Goal: Information Seeking & Learning: Learn about a topic

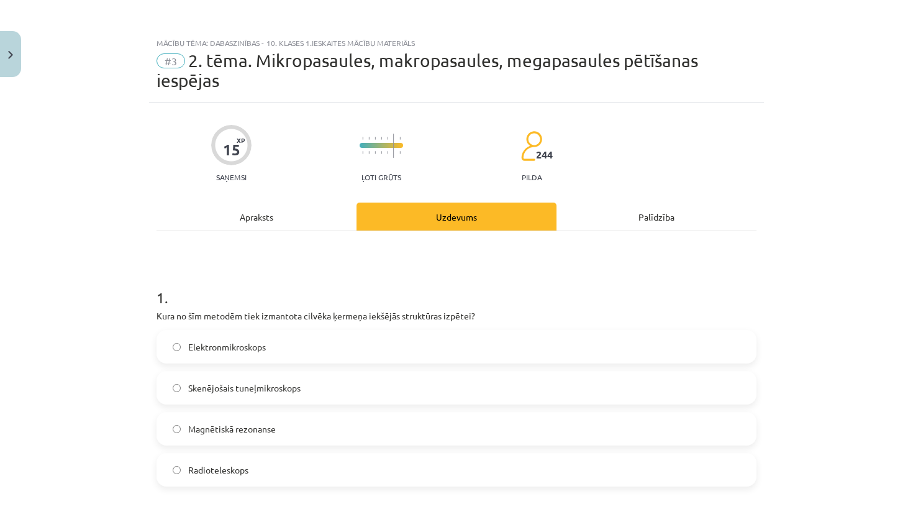
scroll to position [31, 0]
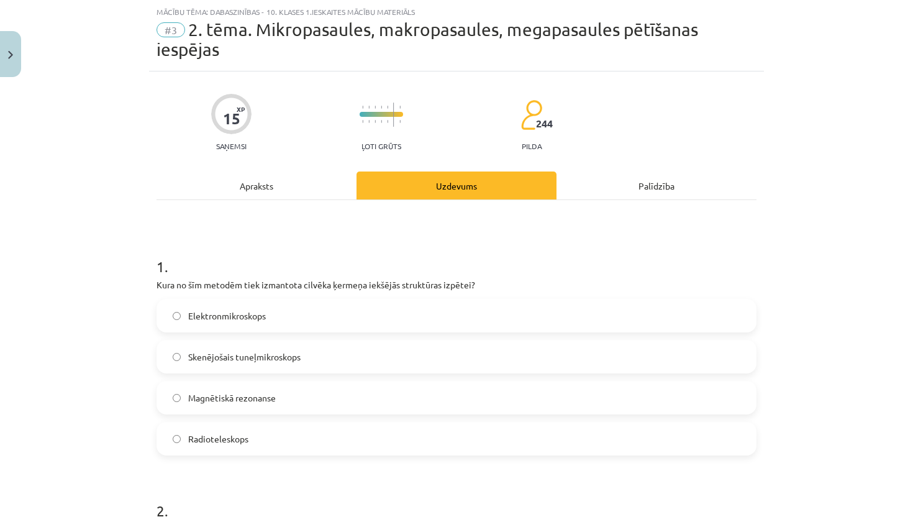
click at [274, 188] on div "Apraksts" at bounding box center [257, 185] width 200 height 28
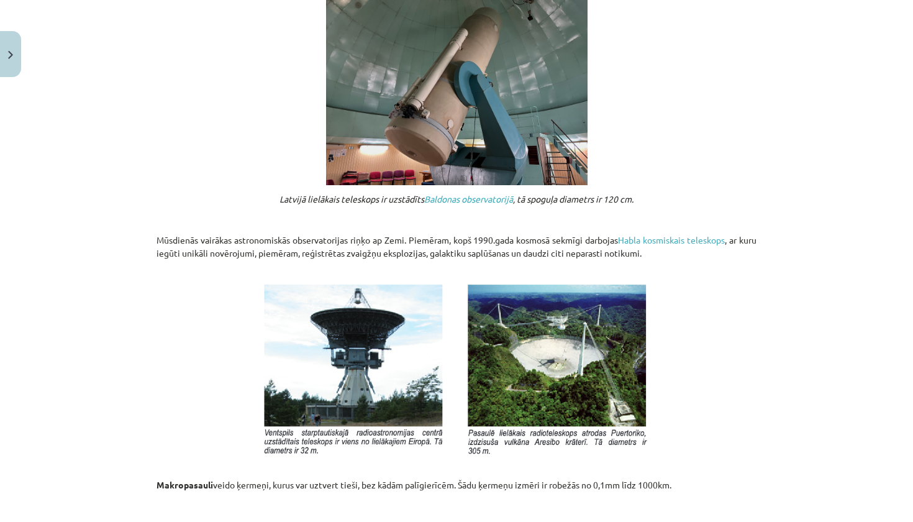
scroll to position [1159, 0]
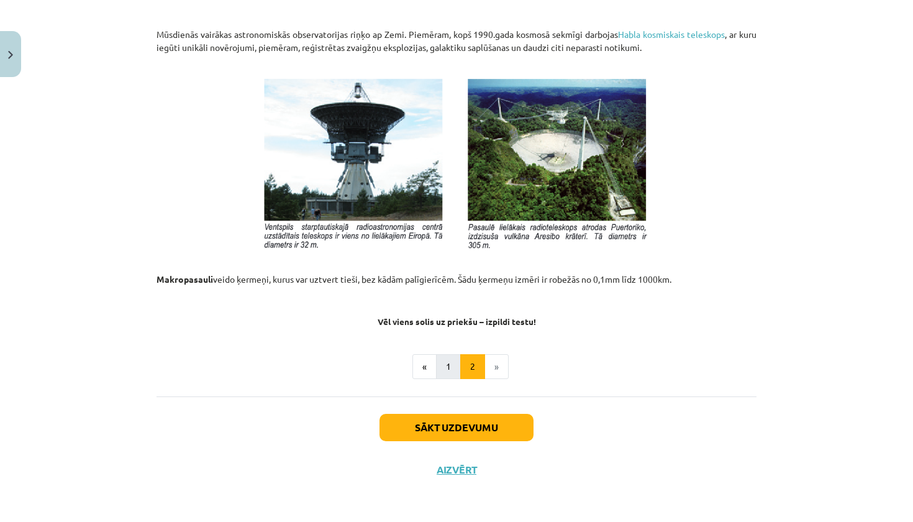
click at [453, 367] on button "1" at bounding box center [448, 366] width 25 height 25
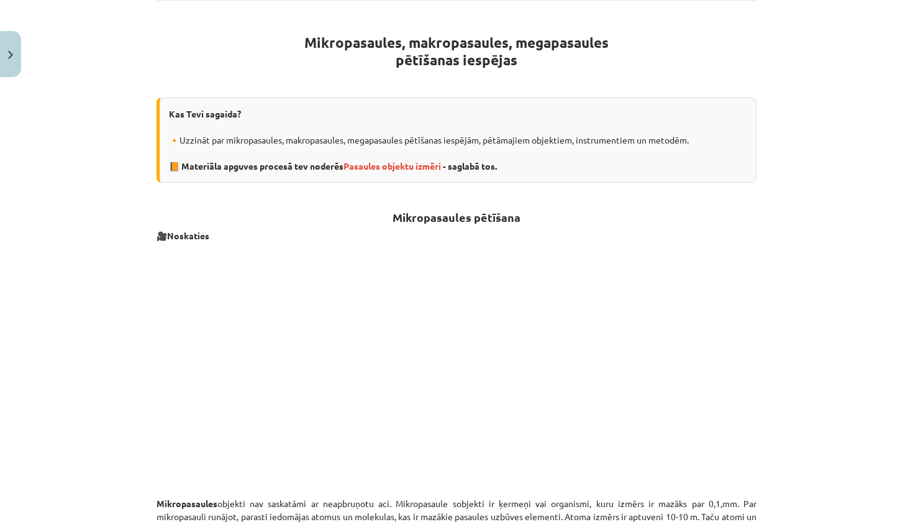
scroll to position [142, 0]
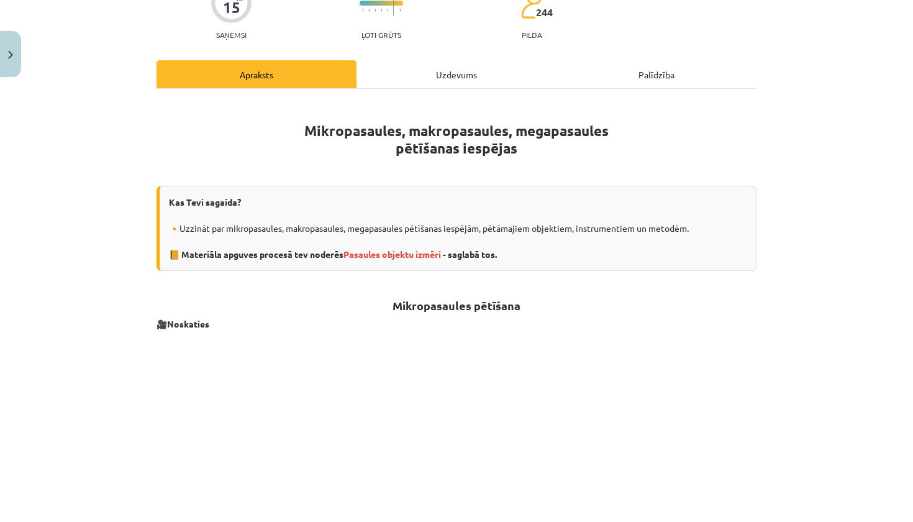
click at [450, 81] on div "Uzdevums" at bounding box center [457, 74] width 200 height 28
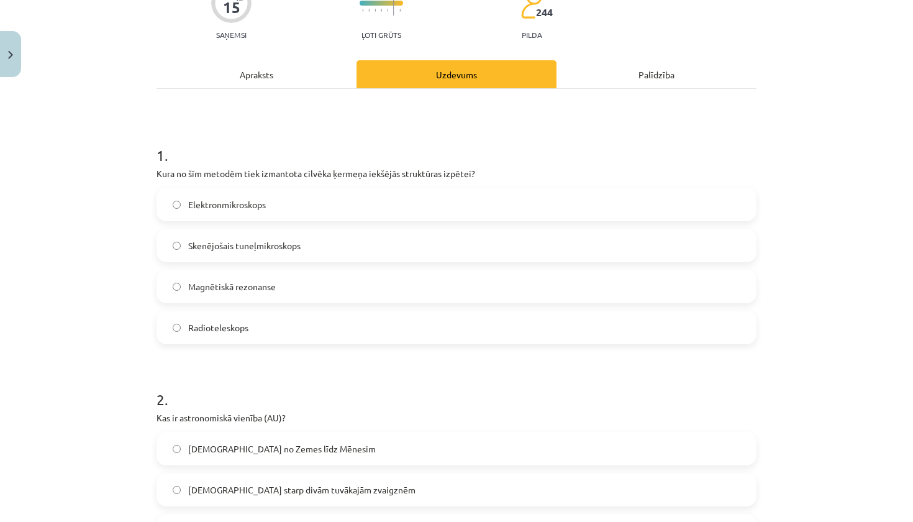
scroll to position [31, 0]
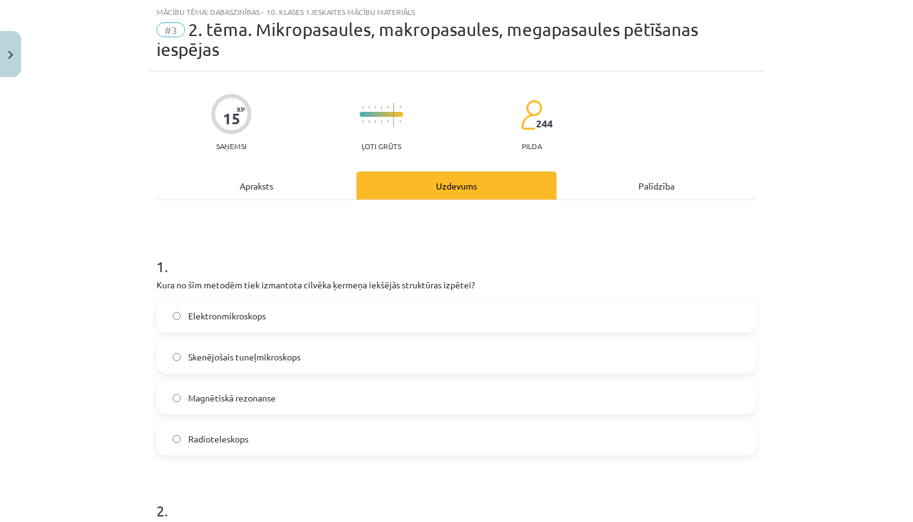
click at [171, 401] on label "Magnētiskā rezonanse" at bounding box center [457, 397] width 598 height 31
click at [263, 185] on div "Apraksts" at bounding box center [257, 185] width 200 height 28
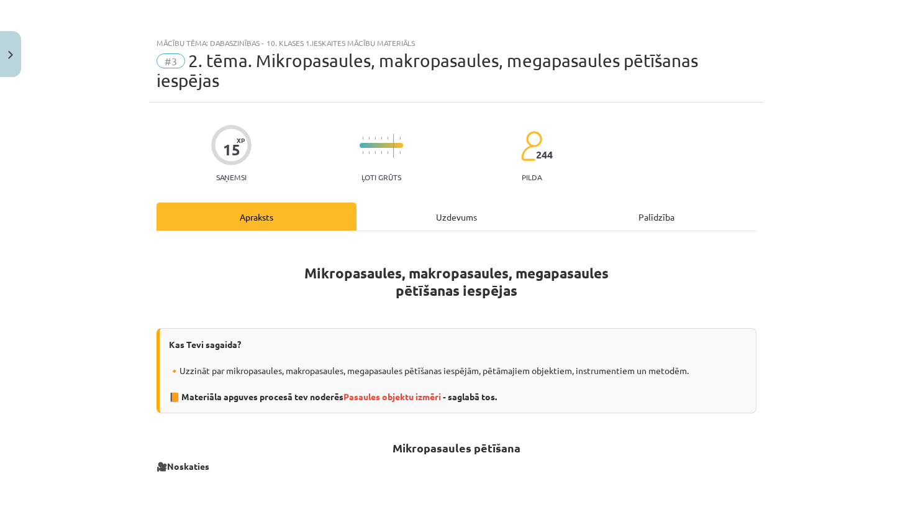
scroll to position [0, 0]
click at [454, 221] on div "Uzdevums" at bounding box center [457, 217] width 200 height 28
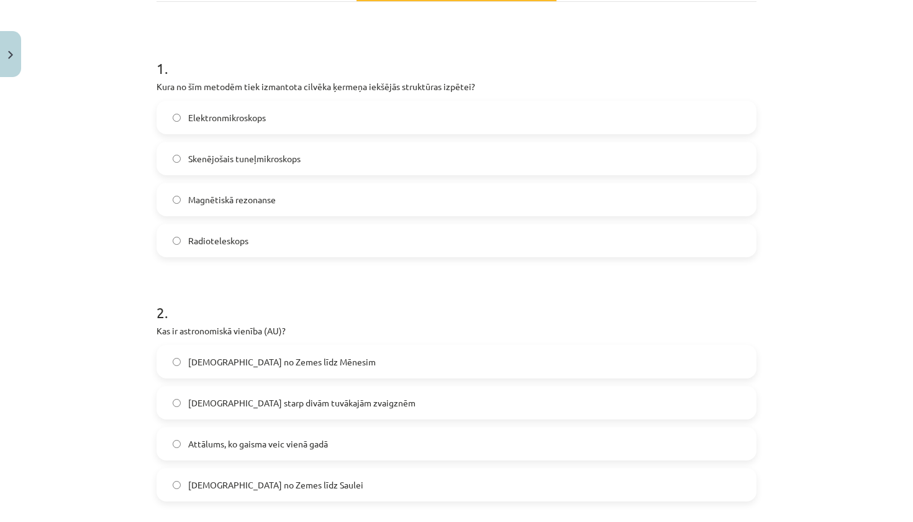
scroll to position [22, 0]
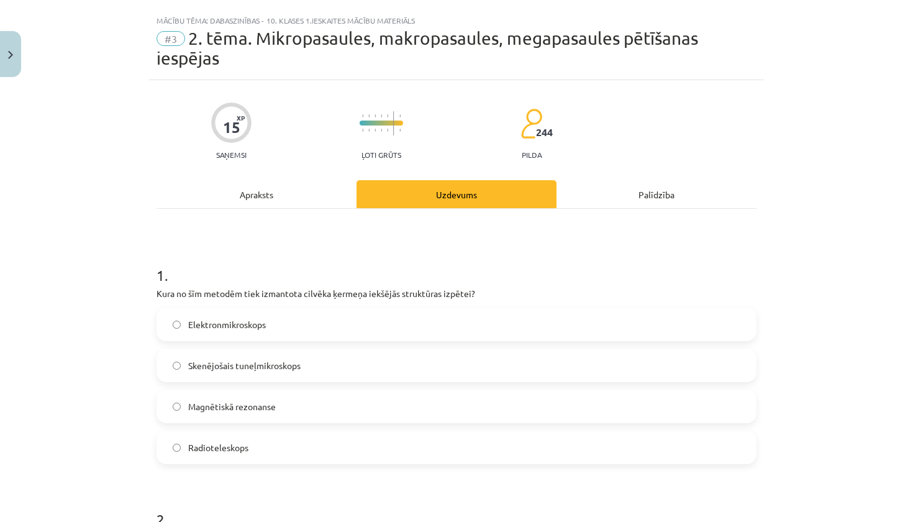
click at [254, 186] on div "Apraksts" at bounding box center [257, 194] width 200 height 28
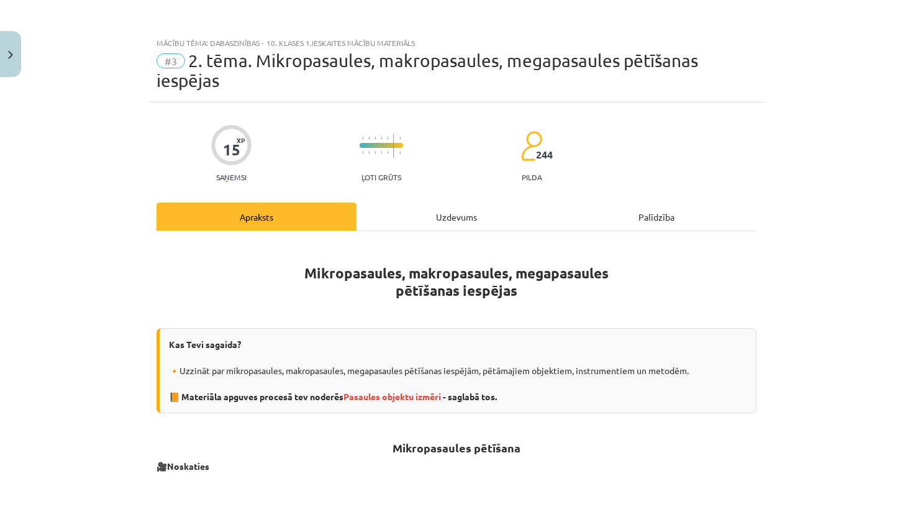
scroll to position [0, 0]
click at [424, 217] on div "Uzdevums" at bounding box center [457, 217] width 200 height 28
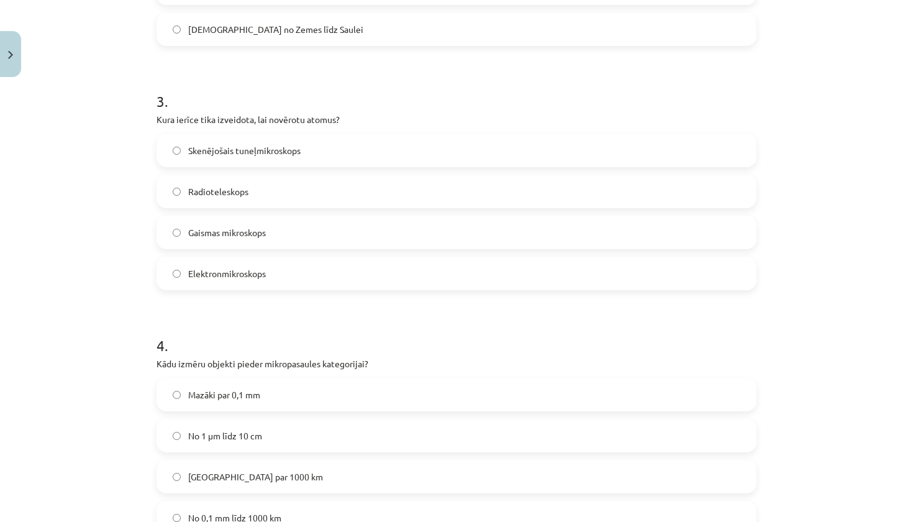
scroll to position [692, 0]
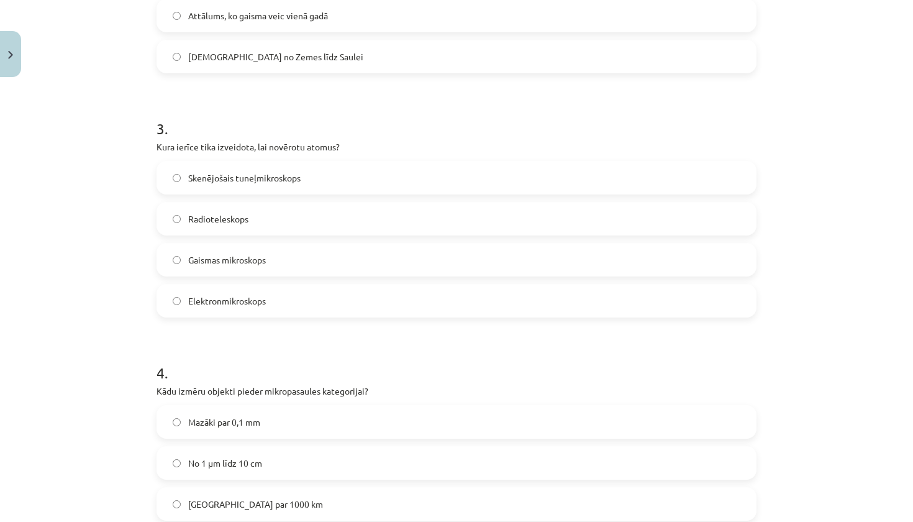
click at [175, 183] on label "Skenējošais tuneļmikroskops" at bounding box center [457, 177] width 598 height 31
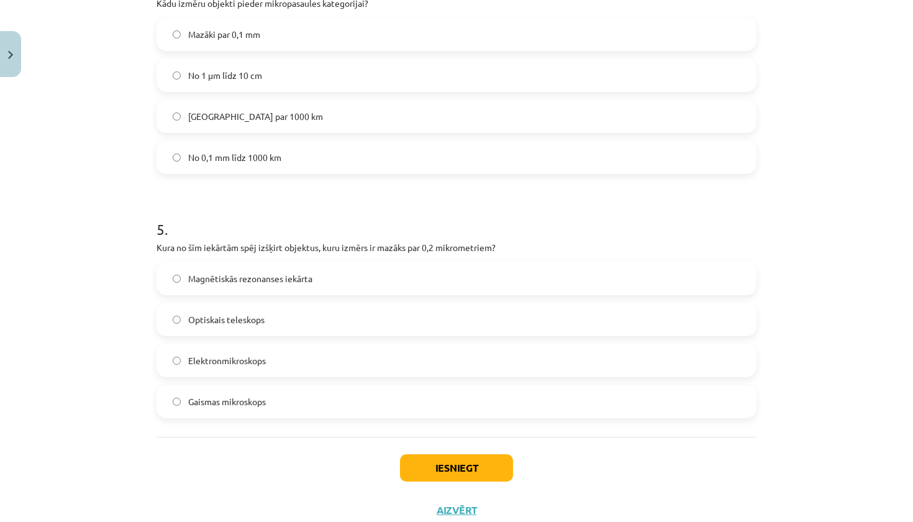
scroll to position [1050, 0]
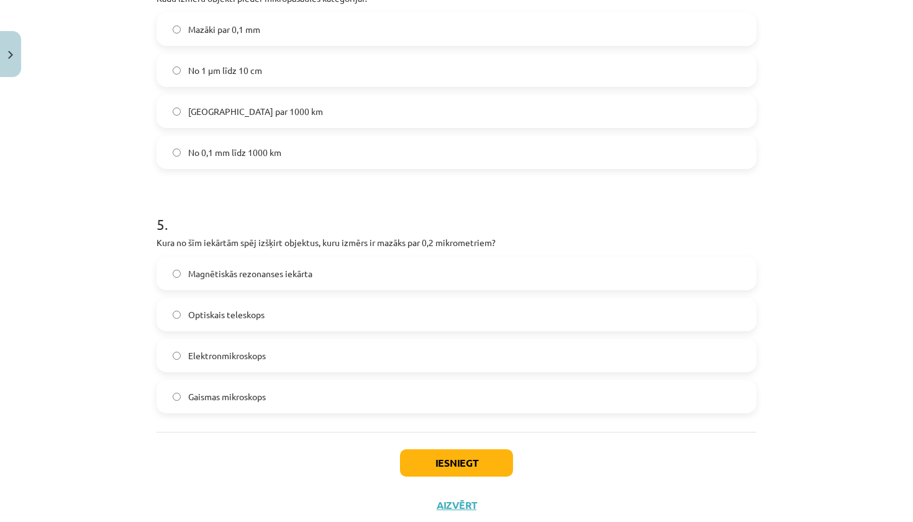
click at [216, 398] on span "Gaismas mikroskops" at bounding box center [227, 396] width 78 height 13
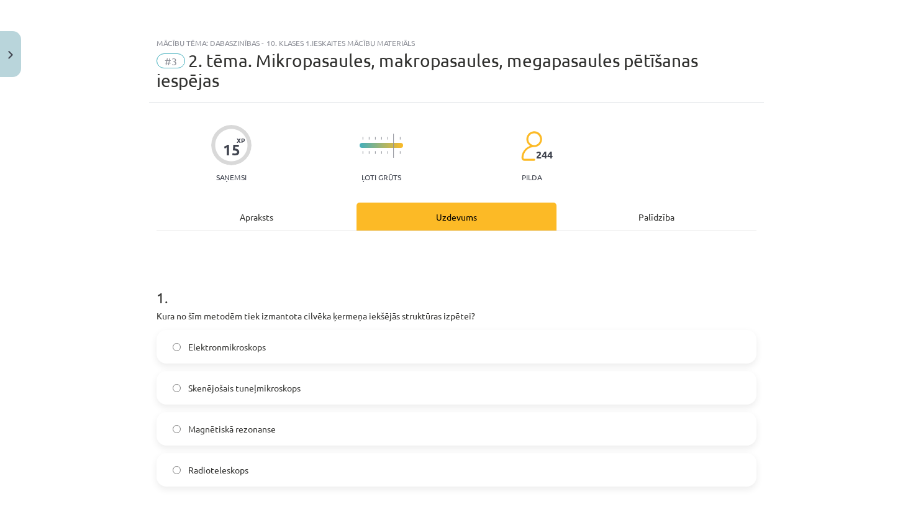
scroll to position [0, 0]
click at [247, 220] on div "Apraksts" at bounding box center [257, 217] width 200 height 28
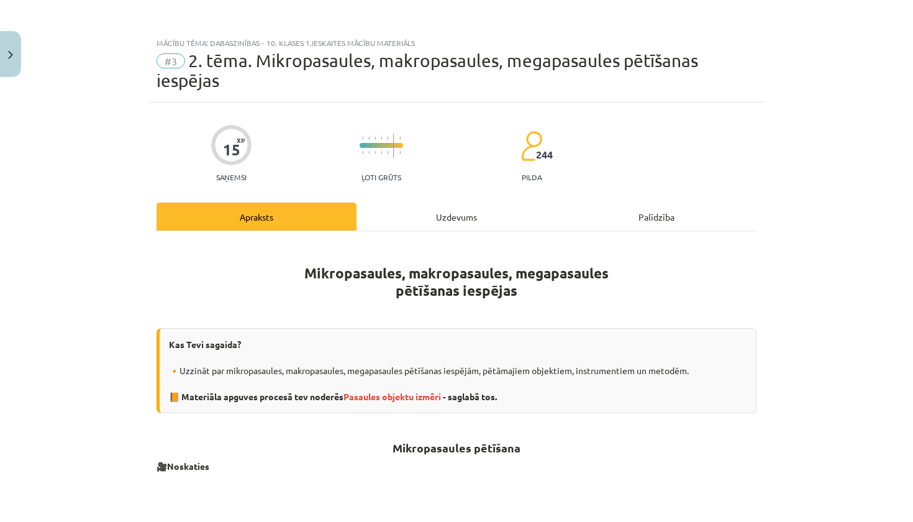
click at [471, 223] on div "Uzdevums" at bounding box center [457, 217] width 200 height 28
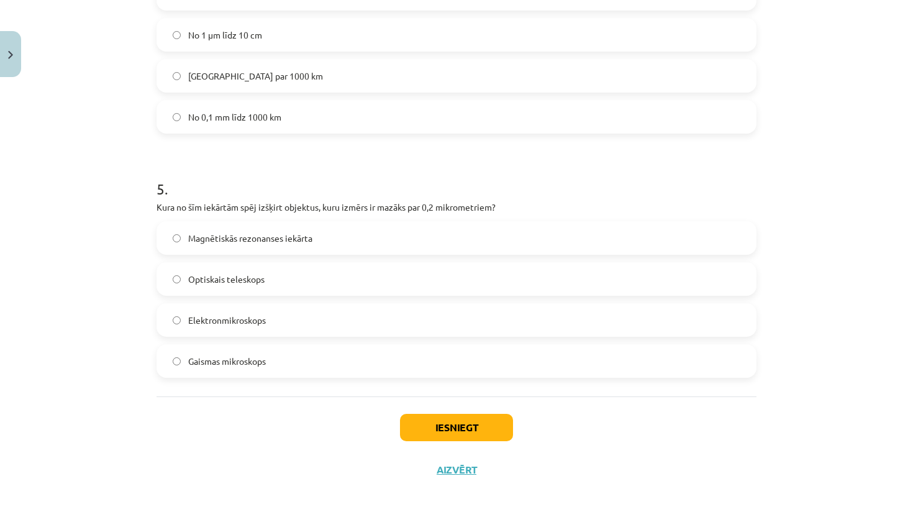
scroll to position [1087, 0]
click at [427, 428] on button "Iesniegt" at bounding box center [456, 427] width 113 height 27
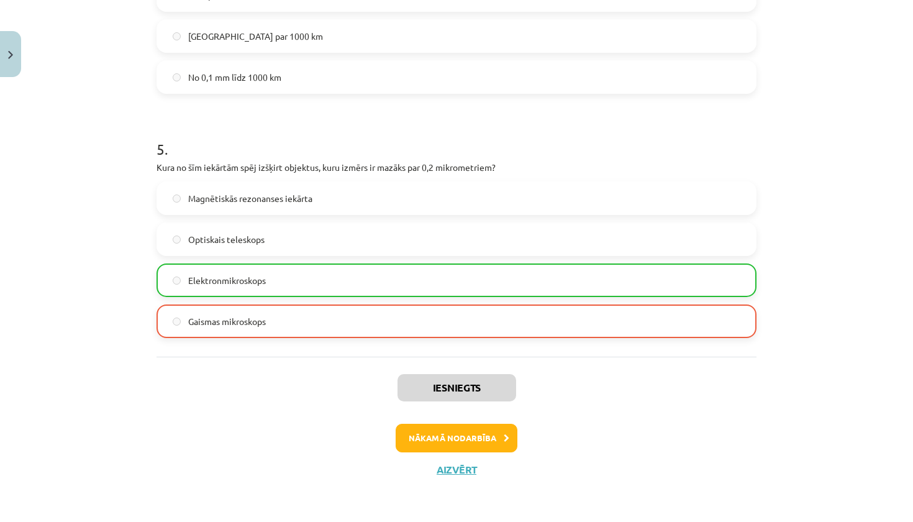
scroll to position [1126, 0]
click at [433, 443] on button "Nākamā nodarbība" at bounding box center [457, 438] width 122 height 29
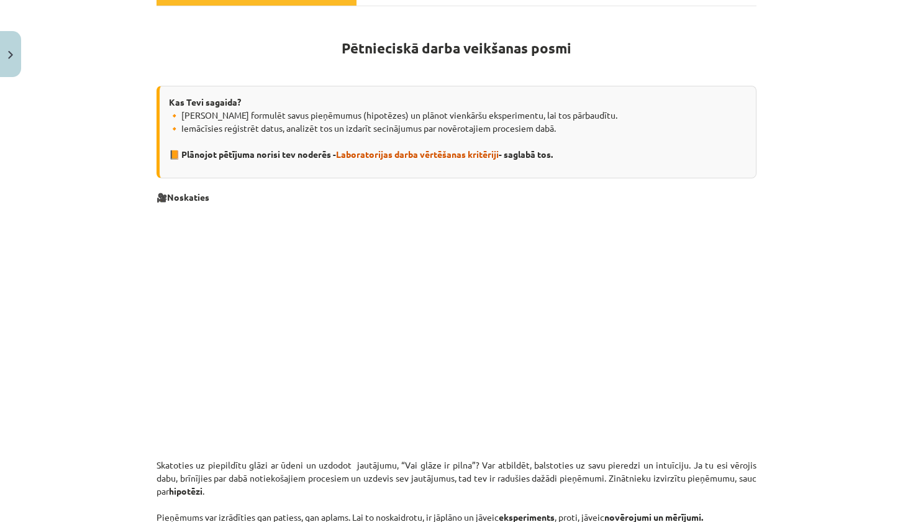
scroll to position [206, 0]
click at [404, 153] on span "Laboratorijas darba vērtēšanas kritēriji" at bounding box center [417, 153] width 163 height 11
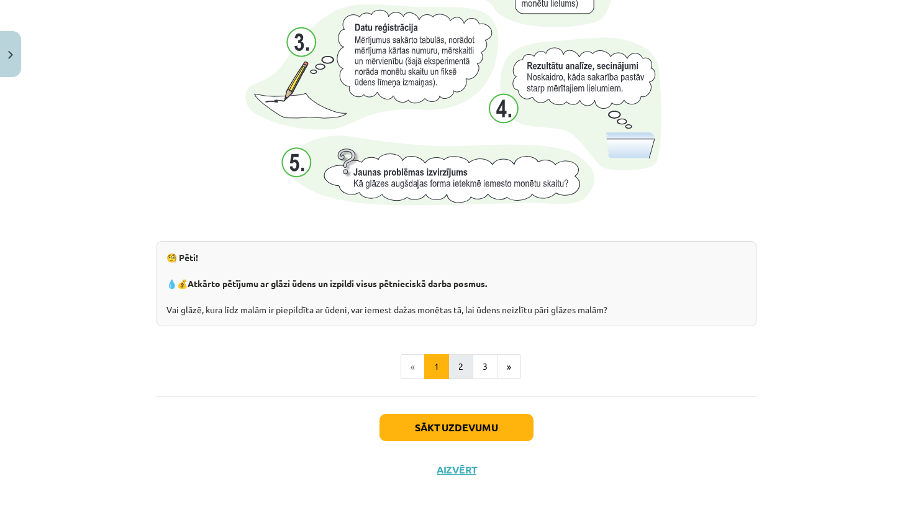
scroll to position [0, 0]
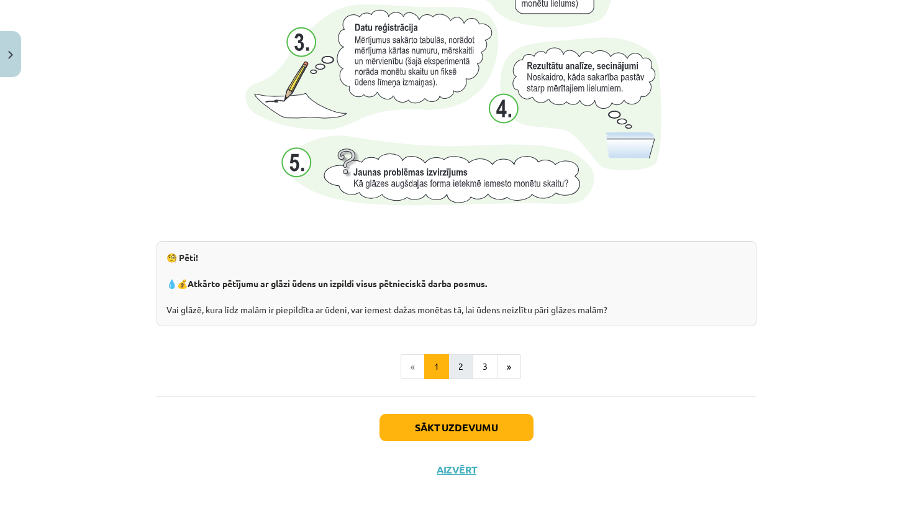
click at [461, 365] on button "2" at bounding box center [461, 366] width 25 height 25
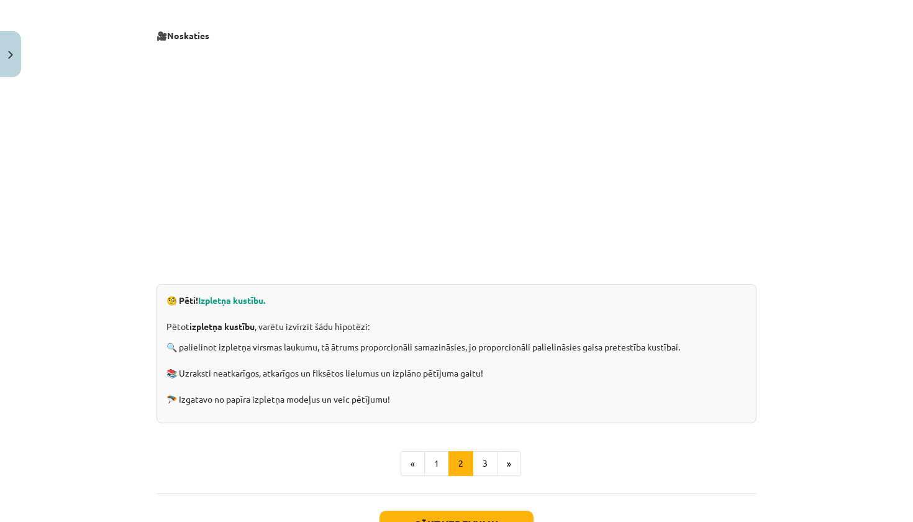
scroll to position [218, 0]
click at [488, 459] on button "3" at bounding box center [485, 464] width 25 height 25
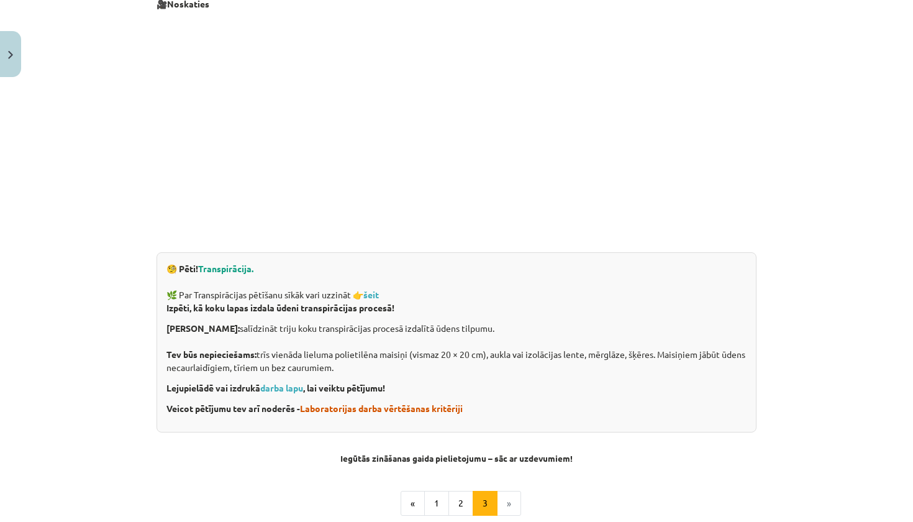
scroll to position [255, 0]
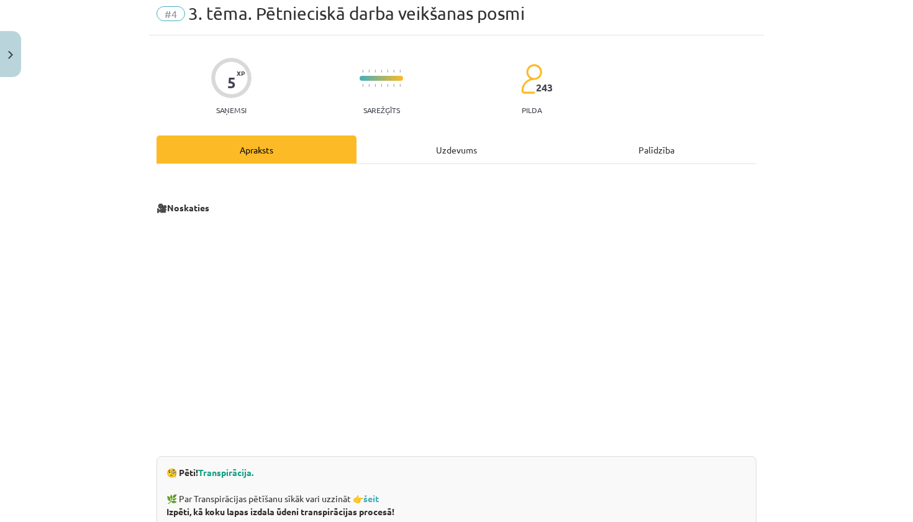
click at [444, 148] on div "Uzdevums" at bounding box center [457, 149] width 200 height 28
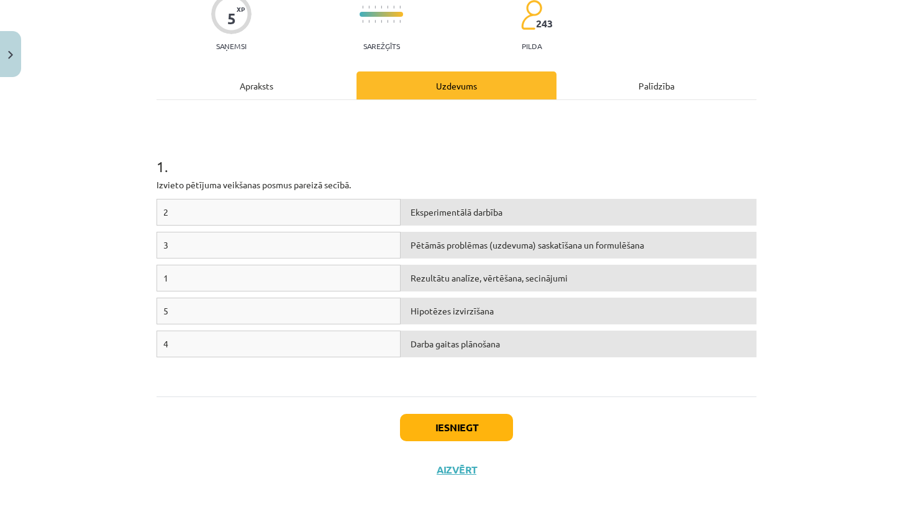
scroll to position [113, 0]
click at [266, 83] on div "Apraksts" at bounding box center [257, 85] width 200 height 28
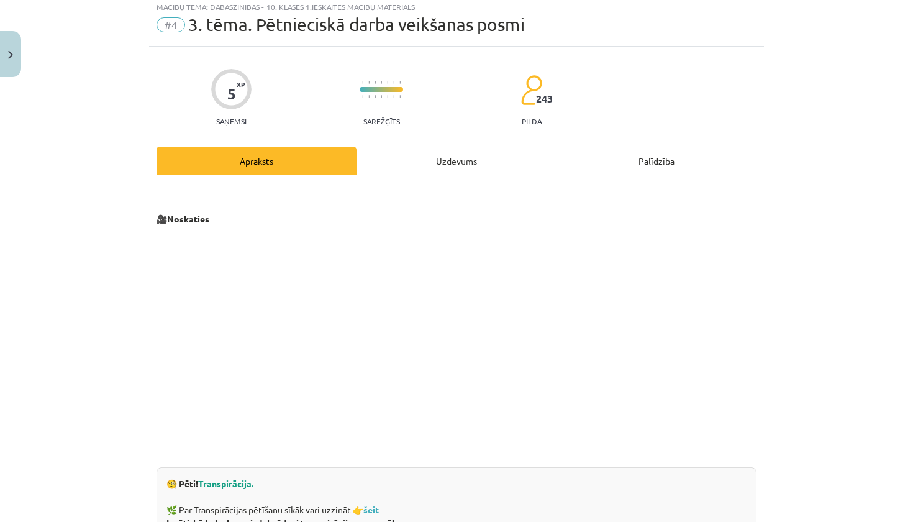
scroll to position [31, 0]
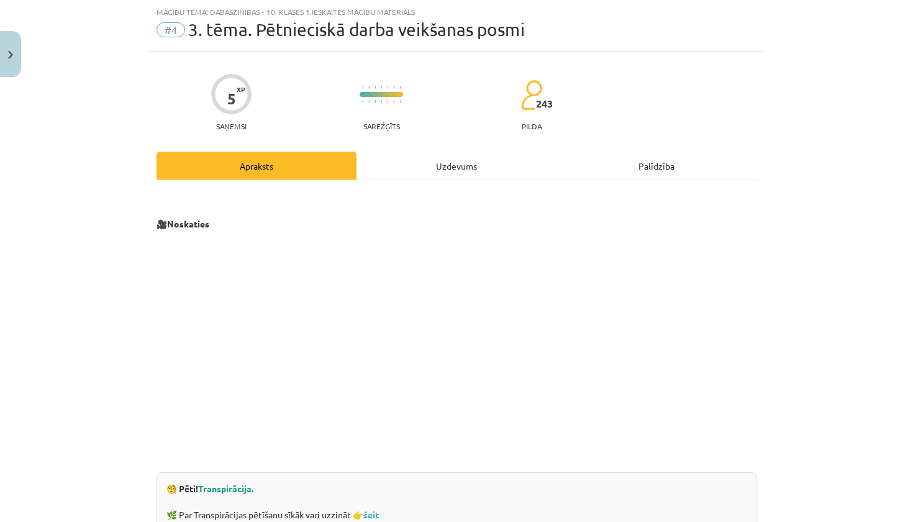
click at [436, 170] on div "Uzdevums" at bounding box center [457, 166] width 200 height 28
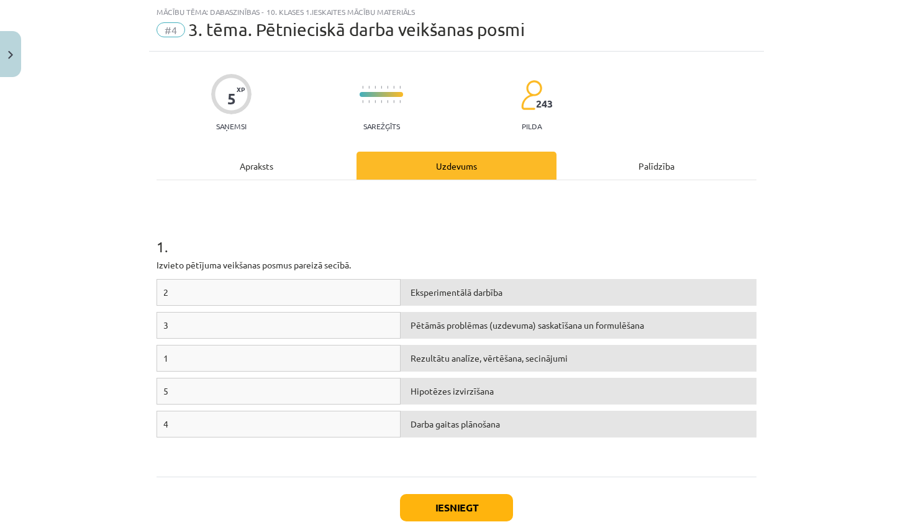
click at [263, 165] on div "Apraksts" at bounding box center [257, 166] width 200 height 28
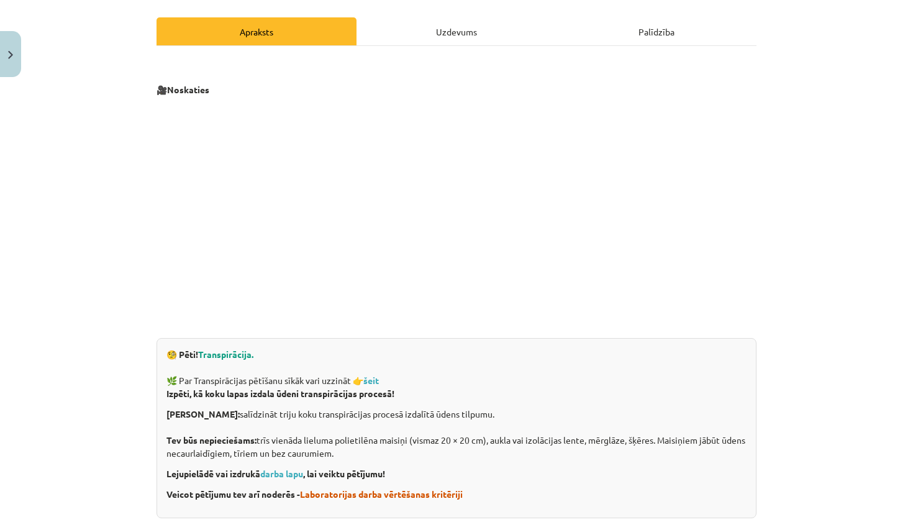
scroll to position [183, 0]
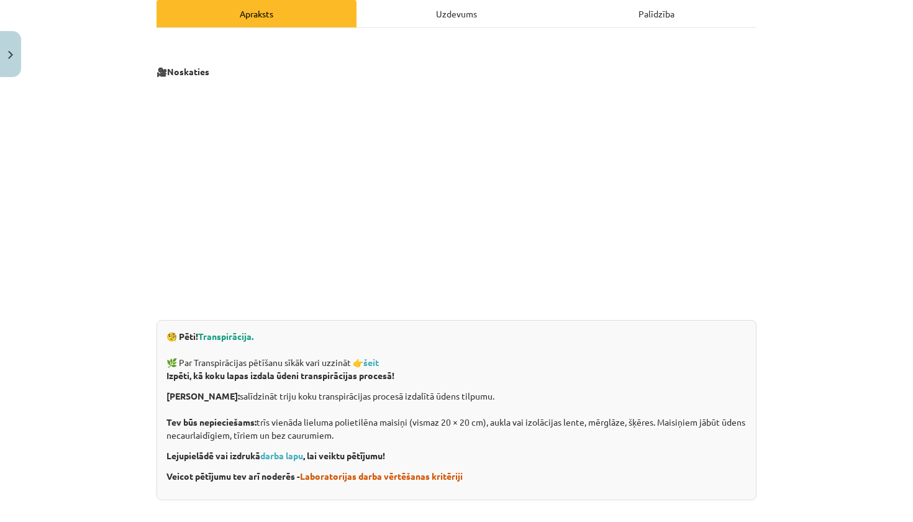
click at [424, 11] on div "Uzdevums" at bounding box center [457, 13] width 200 height 28
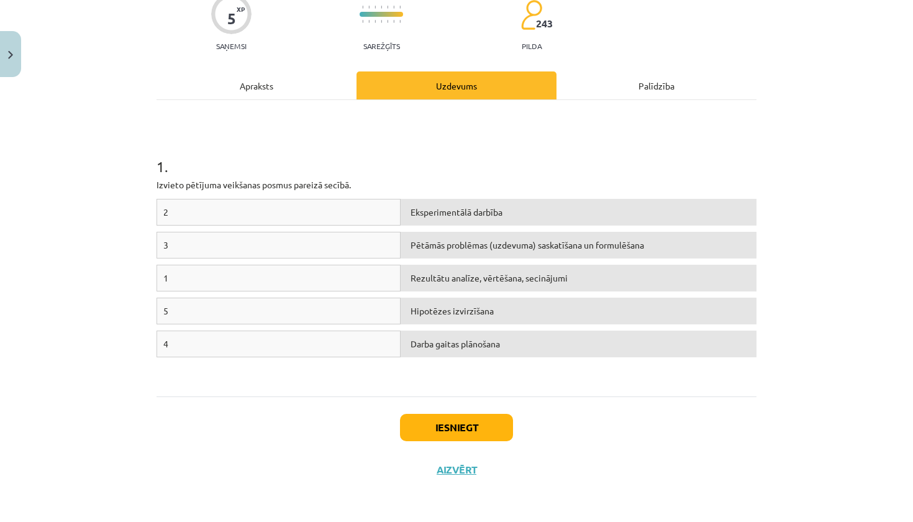
click at [276, 212] on div "2" at bounding box center [279, 212] width 244 height 27
click at [422, 431] on button "Iesniegt" at bounding box center [456, 427] width 113 height 27
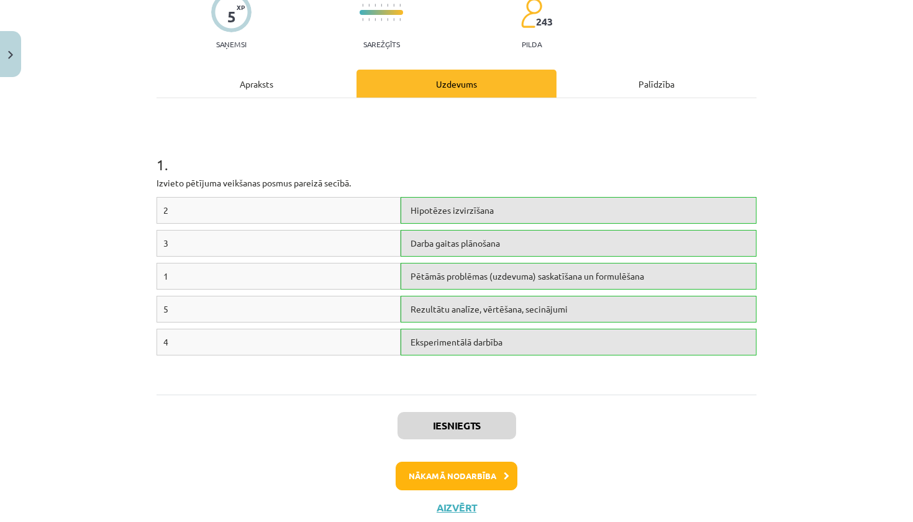
click at [459, 481] on button "Nākamā nodarbība" at bounding box center [457, 476] width 122 height 29
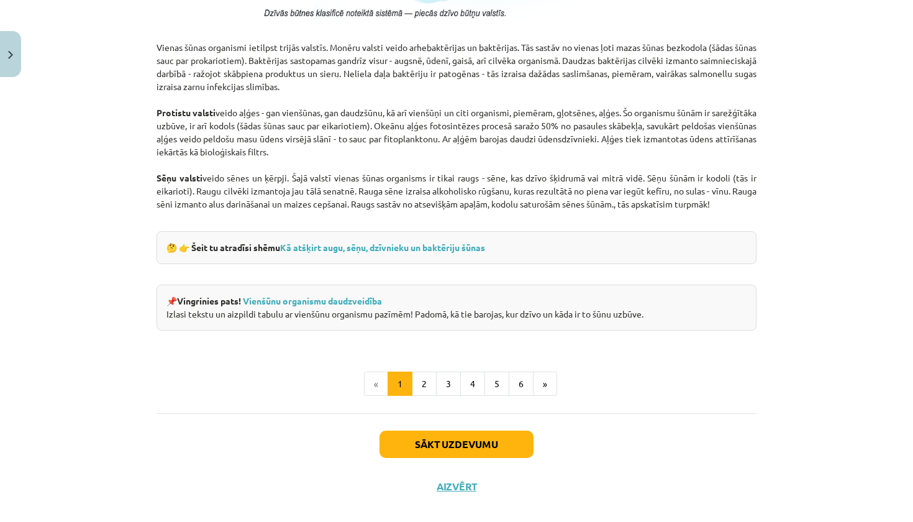
scroll to position [1084, 0]
click at [421, 387] on button "2" at bounding box center [424, 384] width 25 height 25
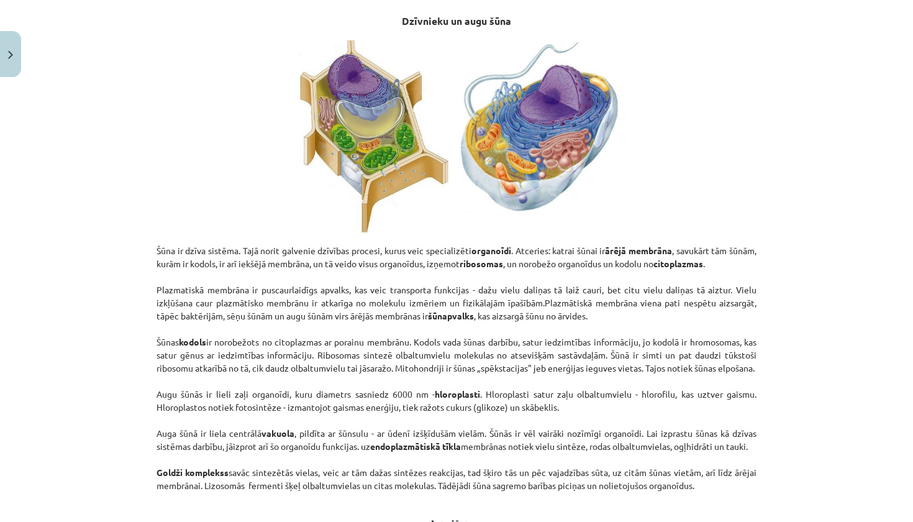
scroll to position [669, 0]
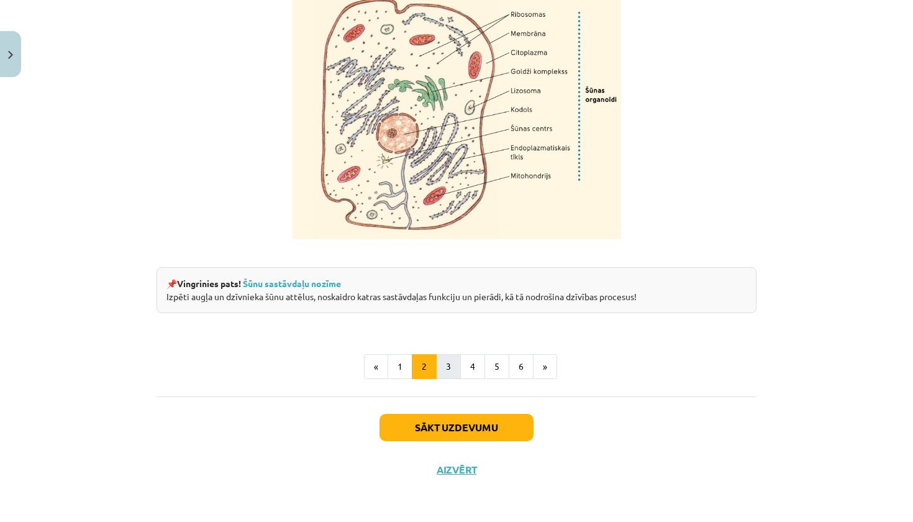
click at [458, 367] on button "3" at bounding box center [448, 366] width 25 height 25
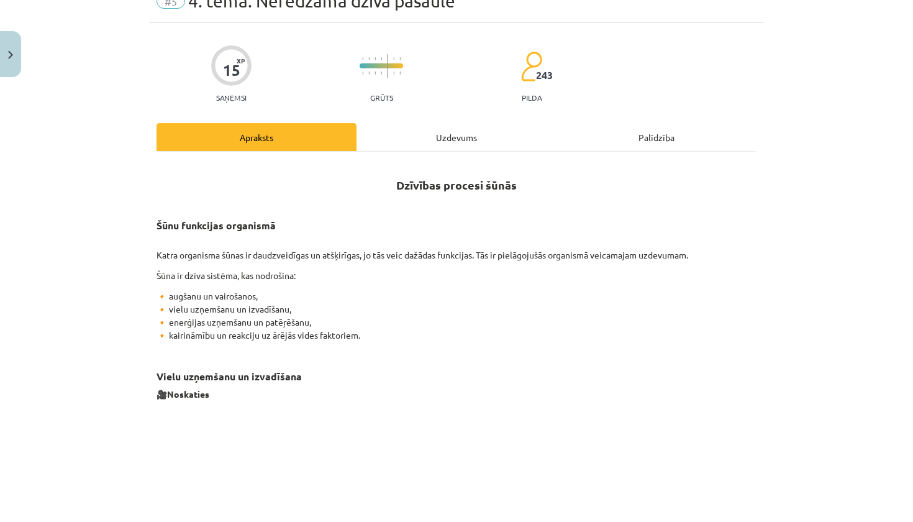
scroll to position [62, 0]
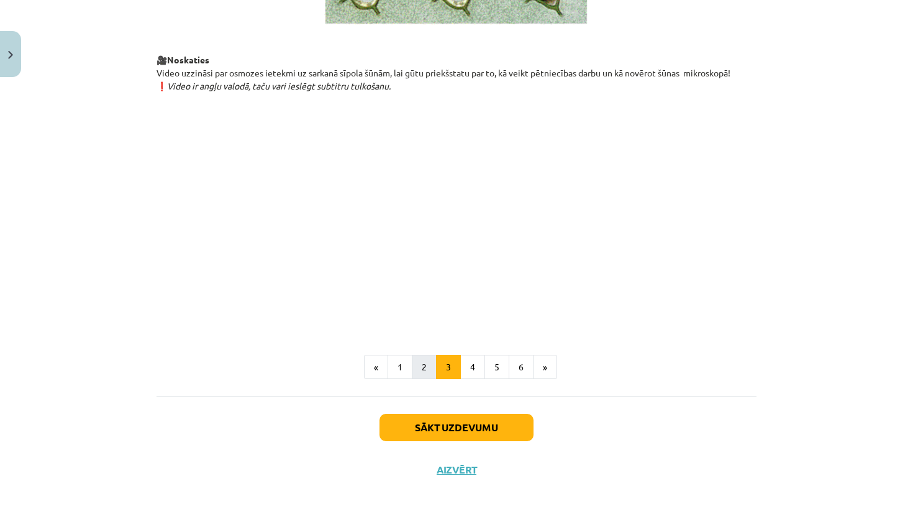
click at [424, 374] on button "2" at bounding box center [424, 367] width 25 height 25
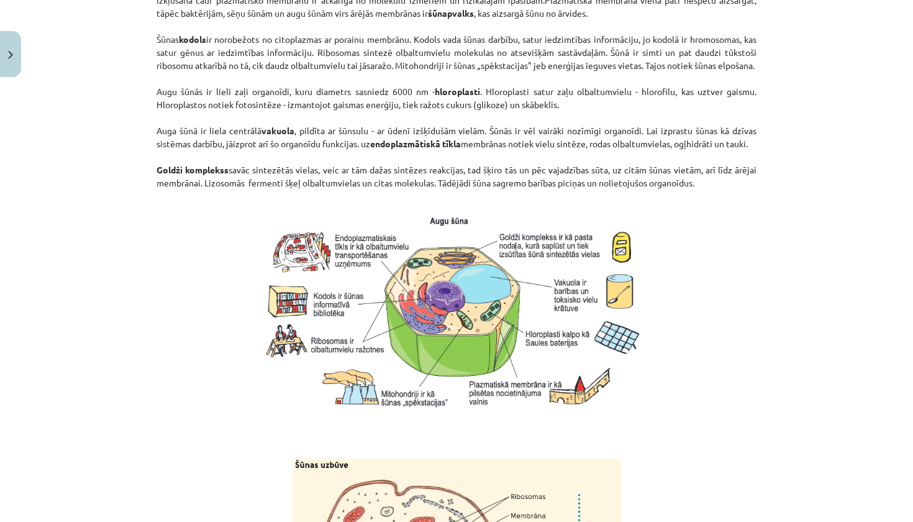
scroll to position [0, 0]
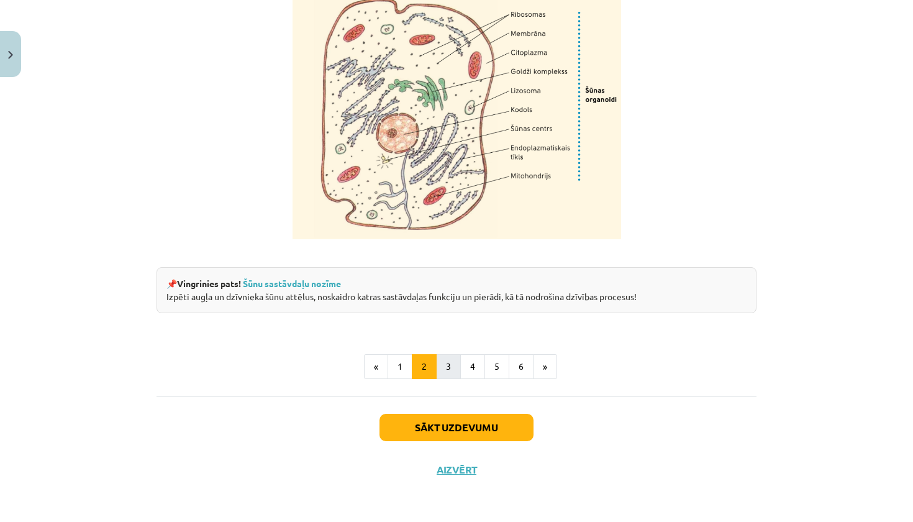
click at [454, 362] on button "3" at bounding box center [448, 366] width 25 height 25
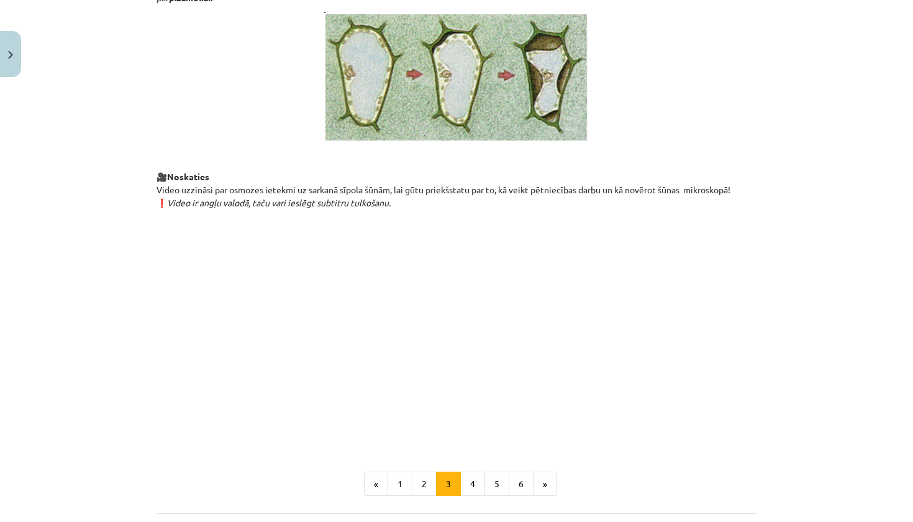
scroll to position [1251, 0]
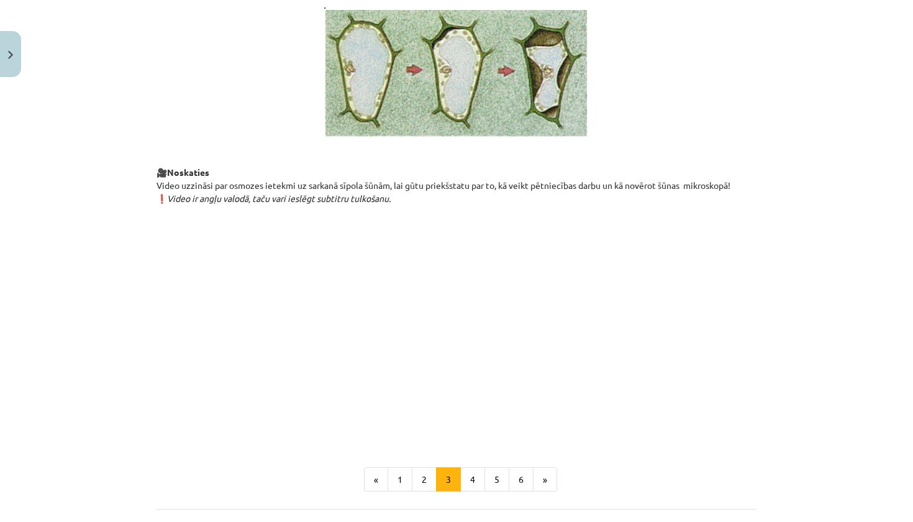
click at [160, 293] on p at bounding box center [457, 325] width 600 height 227
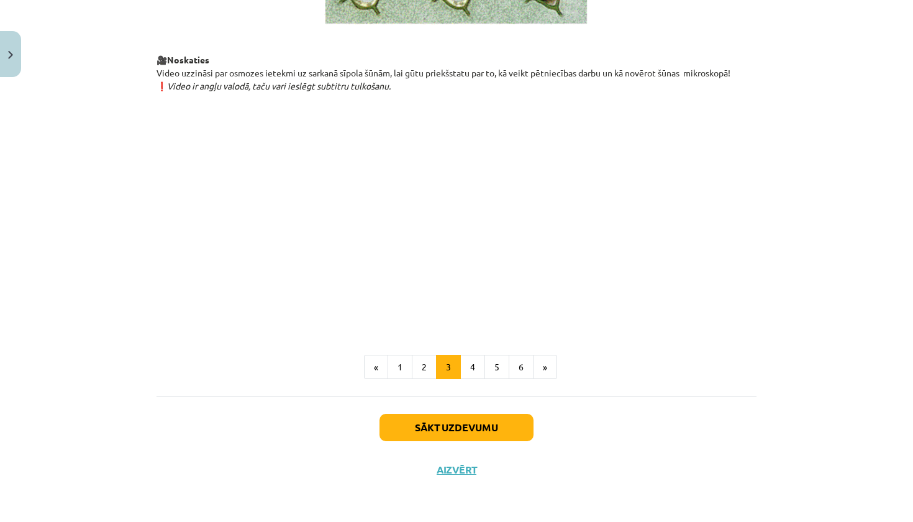
scroll to position [1387, 0]
click at [453, 472] on button "Aizvērt" at bounding box center [456, 469] width 47 height 12
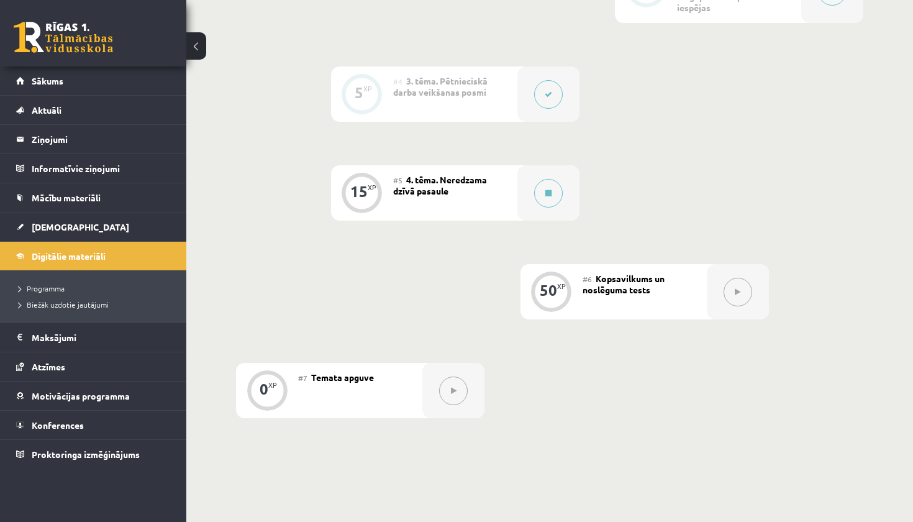
scroll to position [575, 0]
click at [549, 191] on icon at bounding box center [549, 191] width 6 height 7
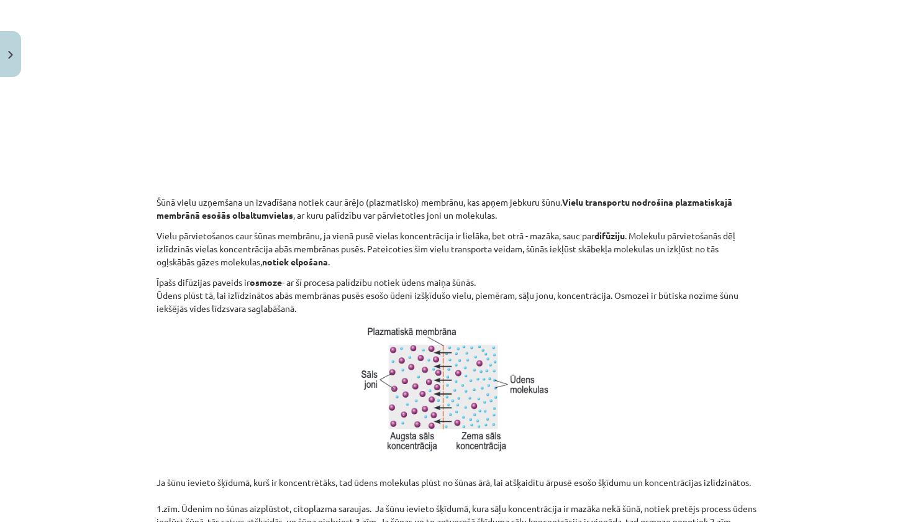
scroll to position [516, 0]
